Goal: Information Seeking & Learning: Check status

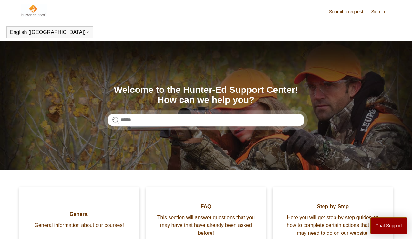
click at [377, 11] on link "Sign in" at bounding box center [381, 11] width 20 height 7
click at [380, 12] on link "Sign in" at bounding box center [381, 11] width 20 height 7
click at [349, 10] on link "Submit a request" at bounding box center [349, 11] width 41 height 7
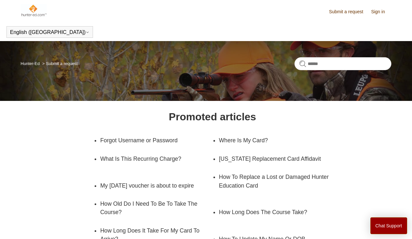
click at [379, 11] on link "Sign in" at bounding box center [381, 11] width 20 height 7
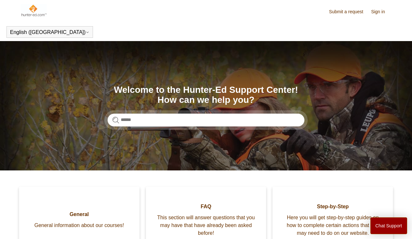
click at [376, 11] on link "Sign in" at bounding box center [381, 11] width 20 height 7
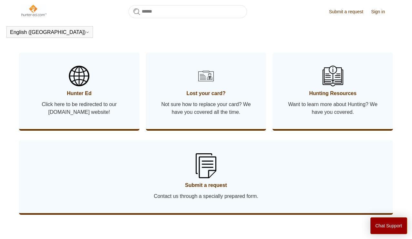
scroll to position [340, 0]
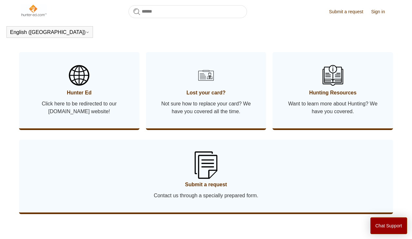
click at [209, 171] on img at bounding box center [206, 164] width 23 height 27
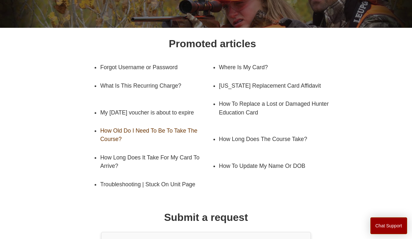
scroll to position [69, 0]
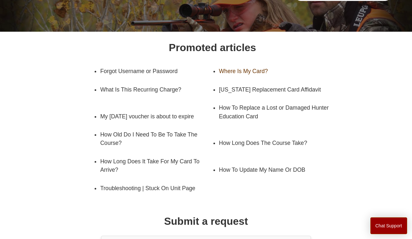
click at [232, 71] on link "Where Is My Card?" at bounding box center [270, 71] width 103 height 18
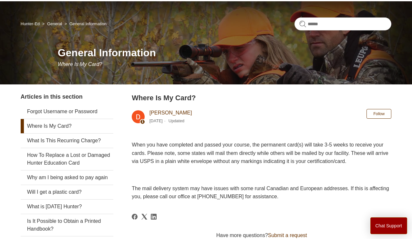
scroll to position [40, 0]
